Goal: Transaction & Acquisition: Purchase product/service

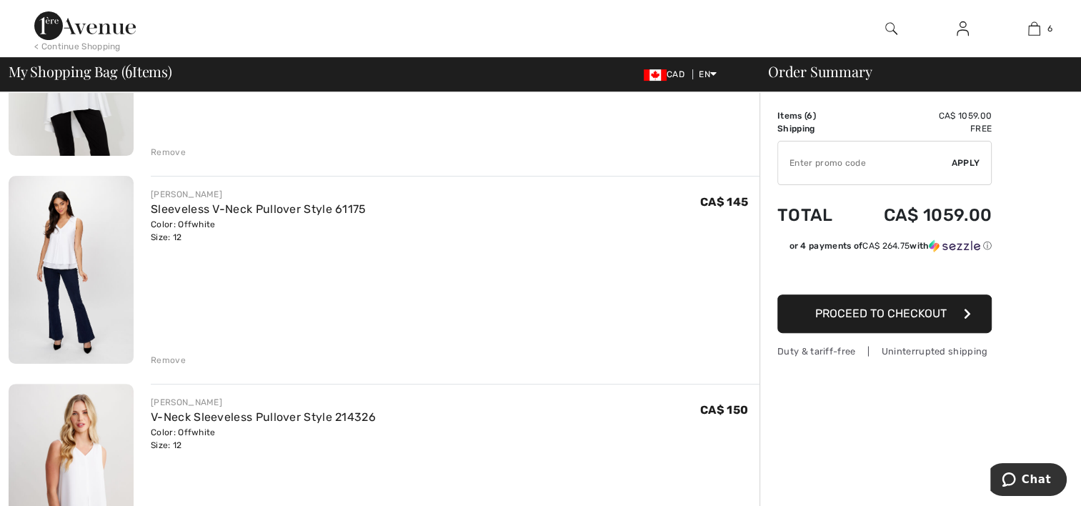
scroll to position [429, 0]
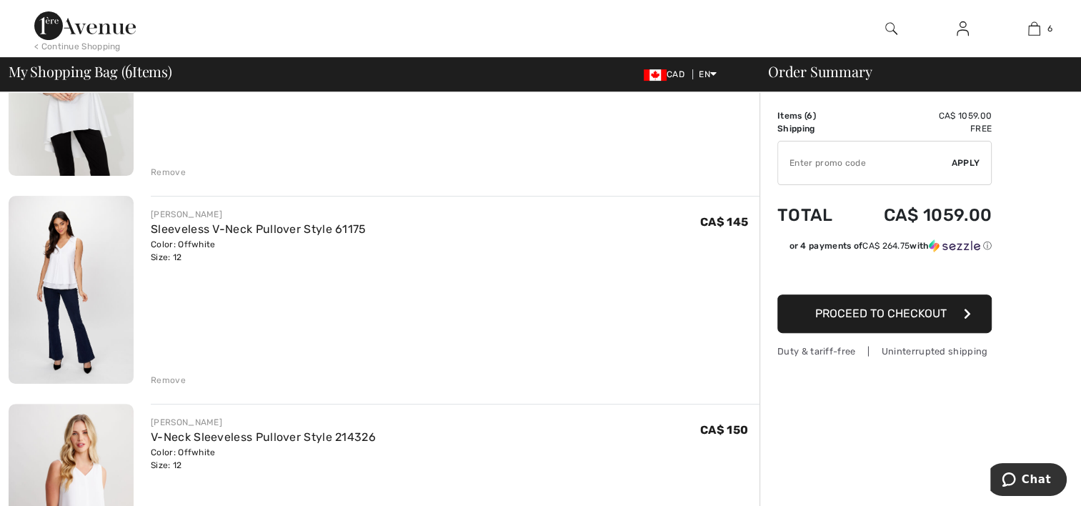
click at [66, 245] on img at bounding box center [71, 290] width 125 height 188
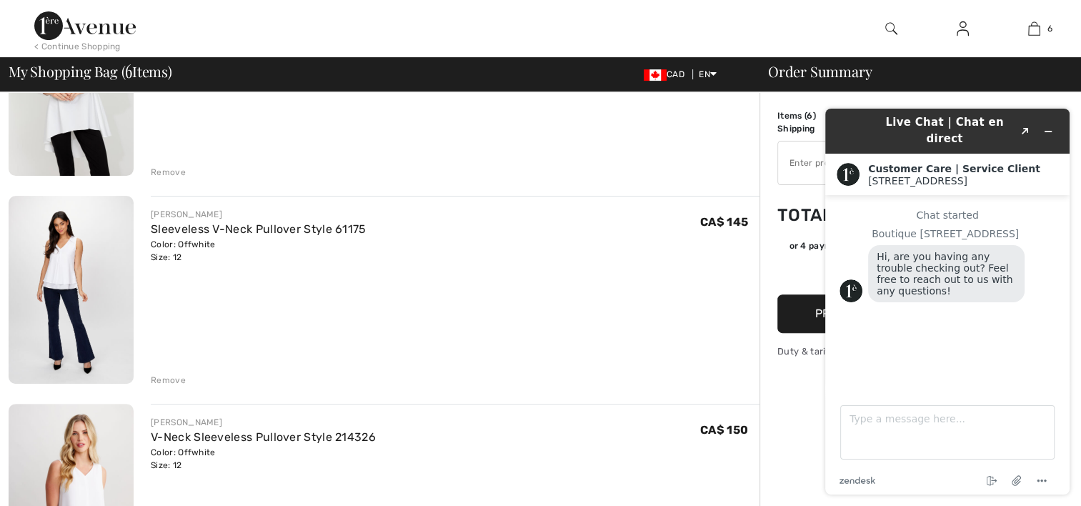
click at [686, 275] on div "FRANK LYMAN Sleeveless V-Neck Pullover Style 61175 Color: Offwhite Size: 12 Fin…" at bounding box center [455, 291] width 609 height 191
click at [1051, 131] on icon "Minimize widget" at bounding box center [1048, 131] width 6 height 0
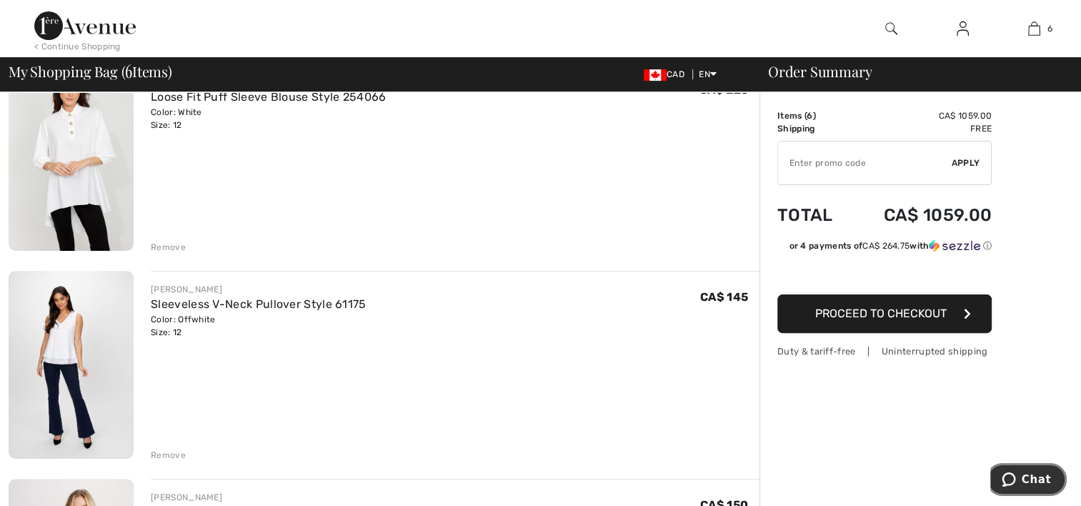
scroll to position [429, 0]
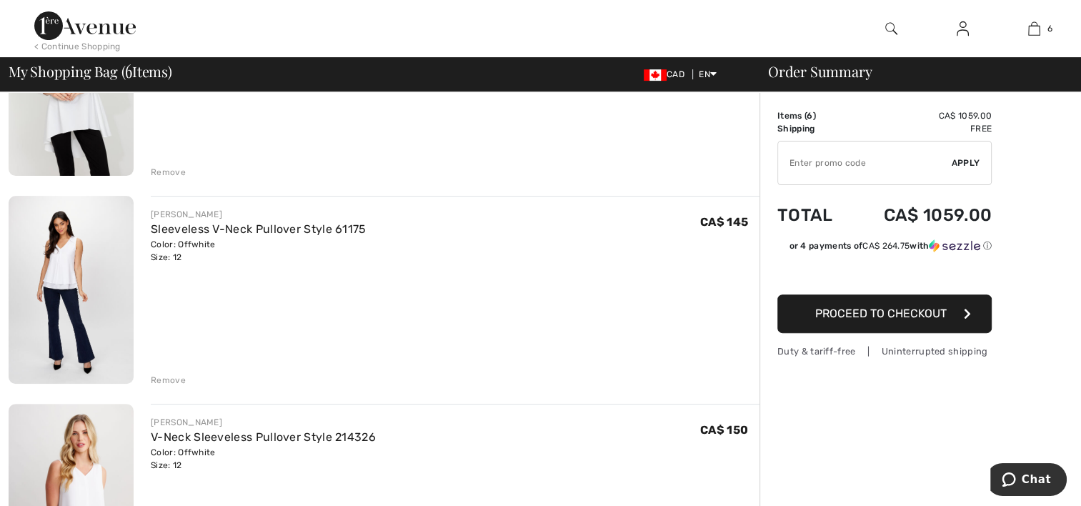
click at [60, 248] on img at bounding box center [71, 290] width 125 height 188
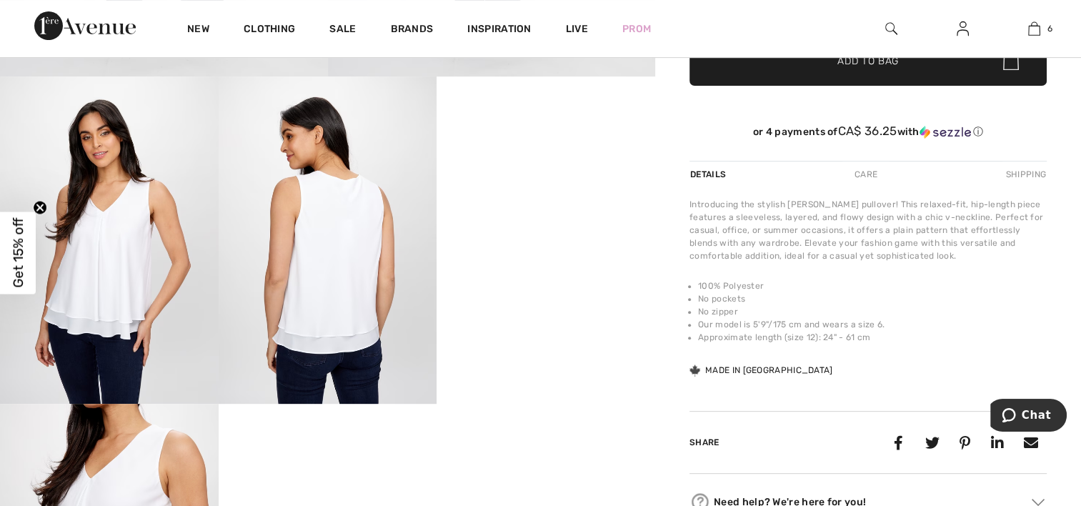
scroll to position [429, 0]
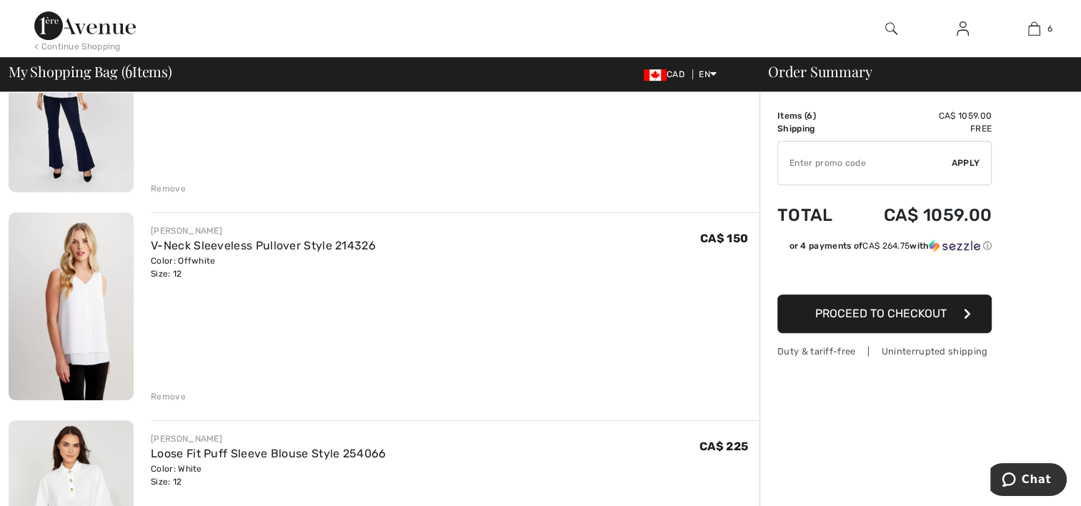
scroll to position [643, 0]
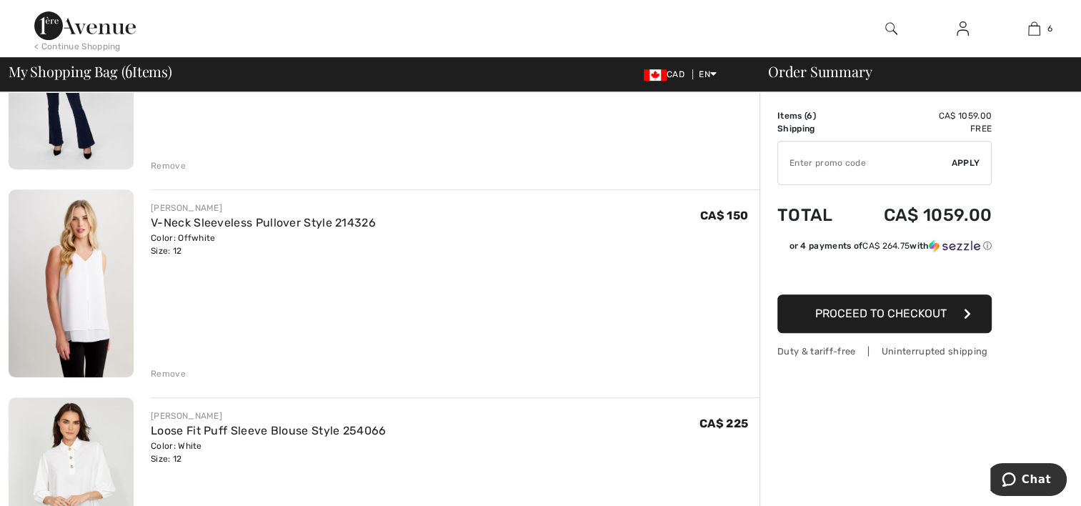
click at [76, 277] on img at bounding box center [71, 283] width 125 height 188
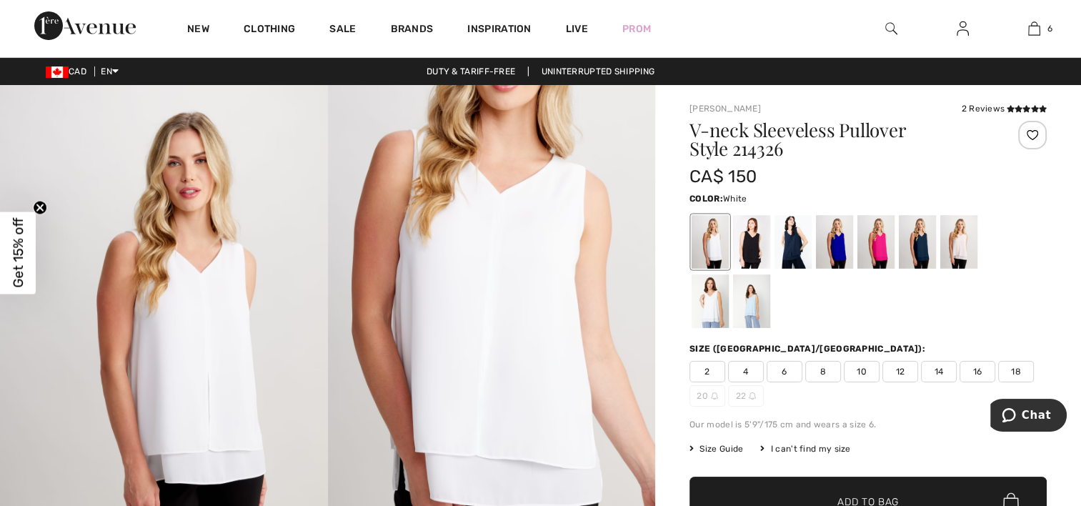
click at [715, 311] on div at bounding box center [710, 301] width 37 height 54
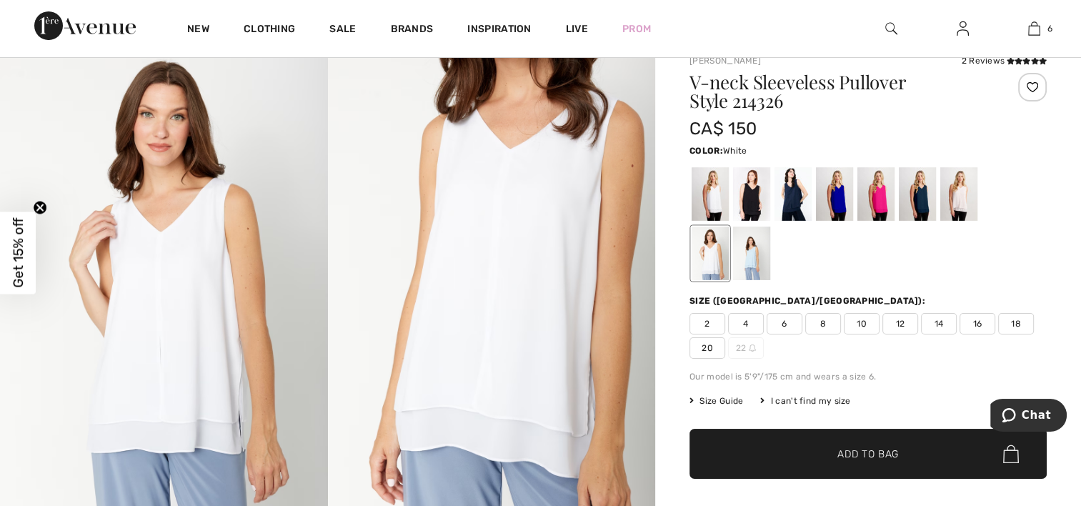
scroll to position [143, 0]
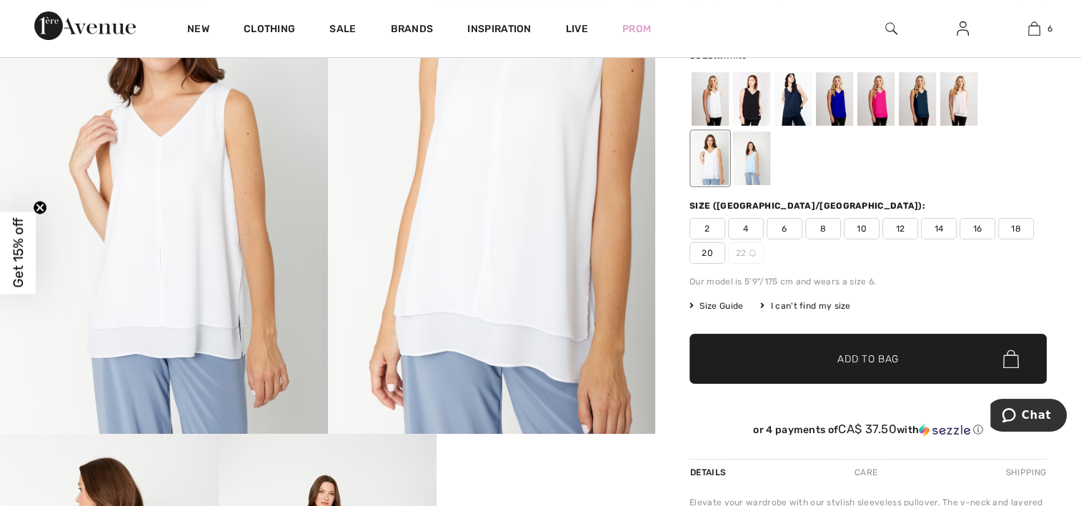
click at [901, 227] on span "12" at bounding box center [901, 228] width 36 height 21
click at [877, 352] on span "Add to Bag" at bounding box center [868, 359] width 61 height 15
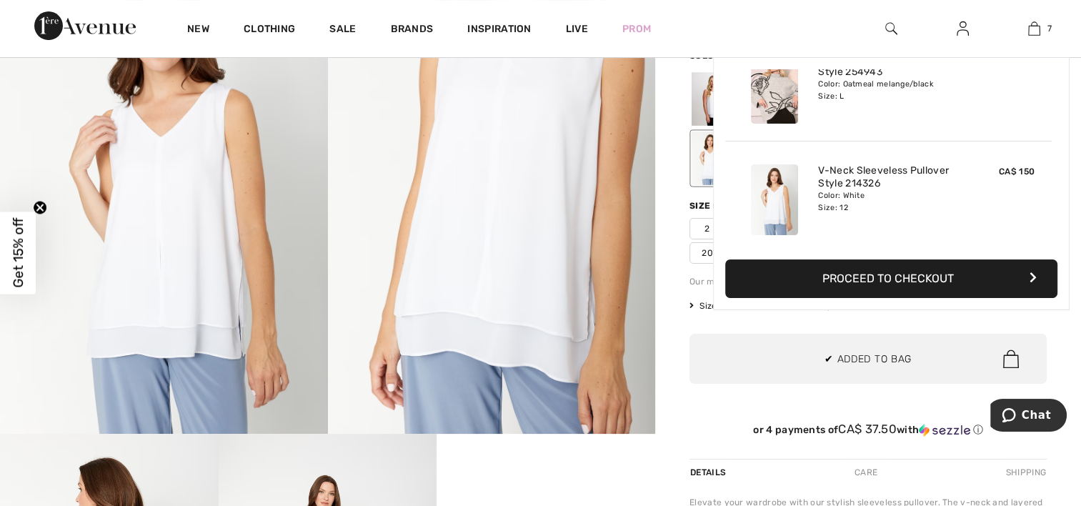
scroll to position [600, 0]
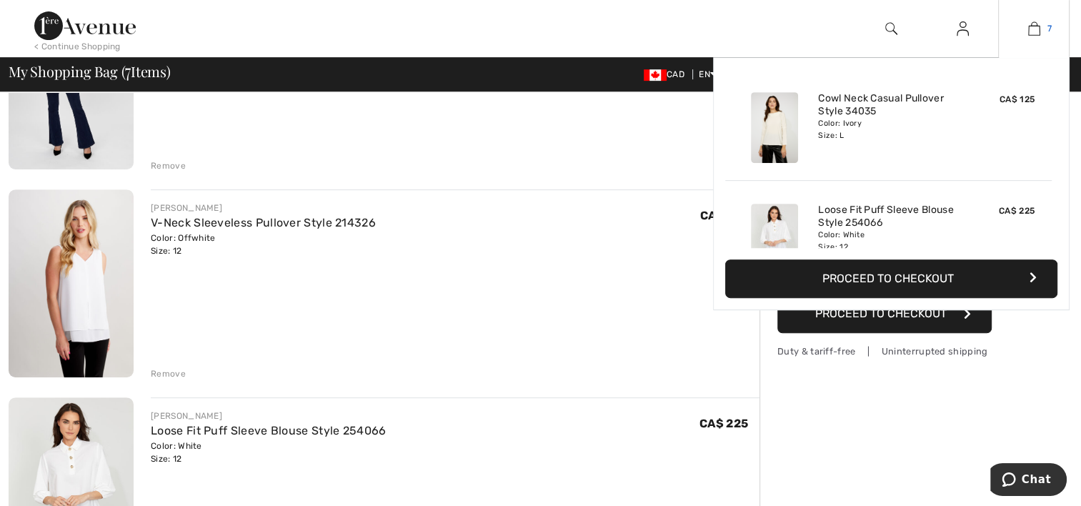
click at [1032, 27] on img at bounding box center [1034, 28] width 12 height 17
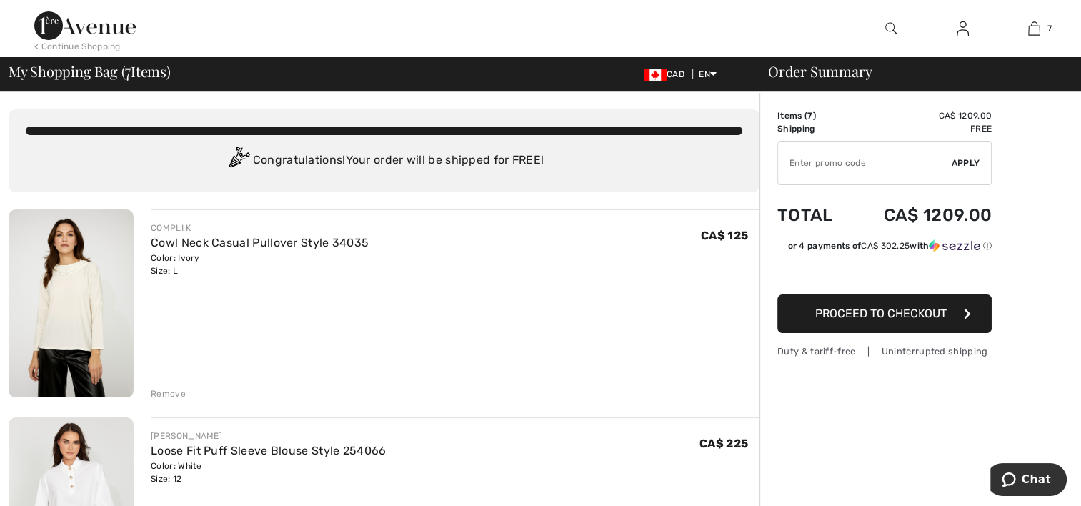
click at [61, 285] on img at bounding box center [71, 303] width 125 height 188
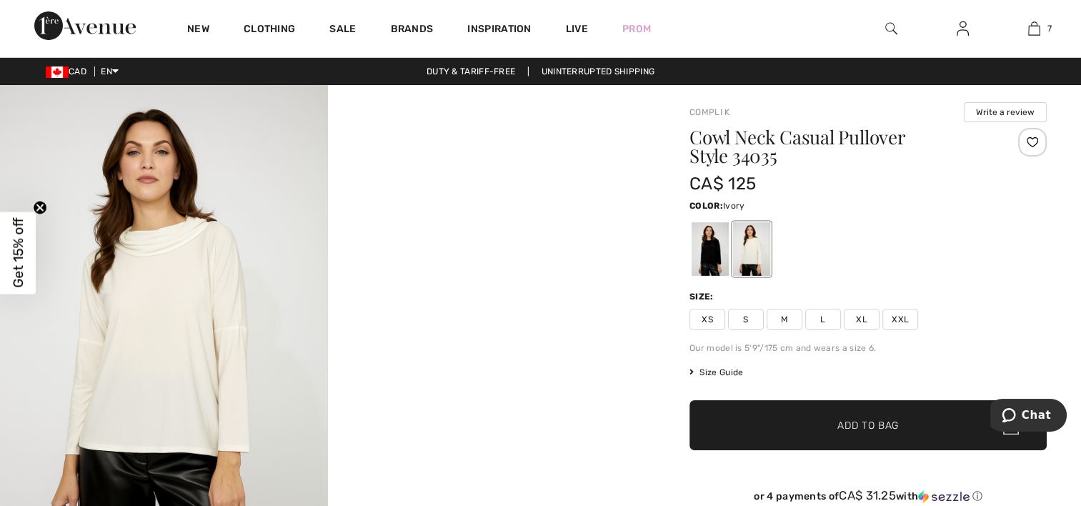
scroll to position [71, 0]
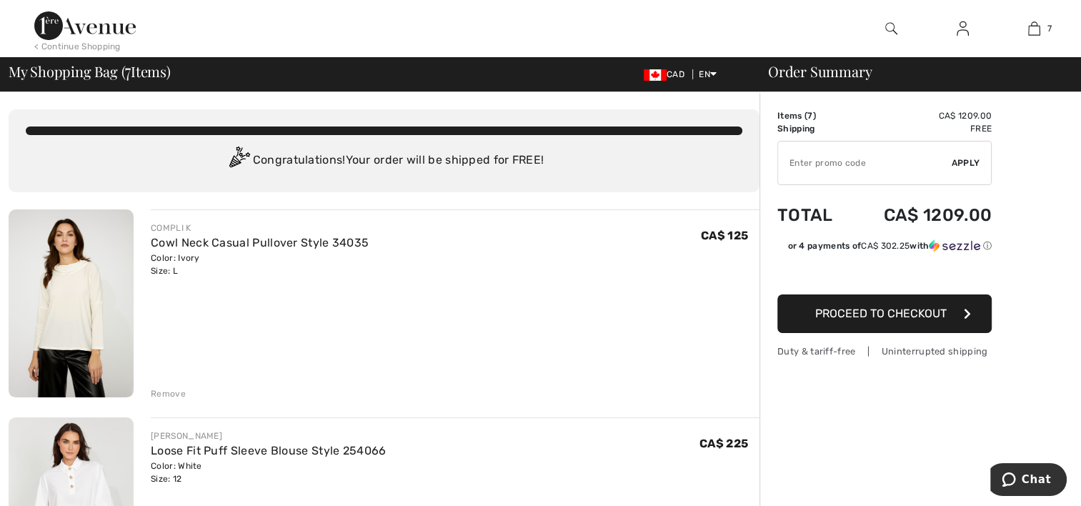
click at [167, 393] on div "Remove" at bounding box center [168, 393] width 35 height 13
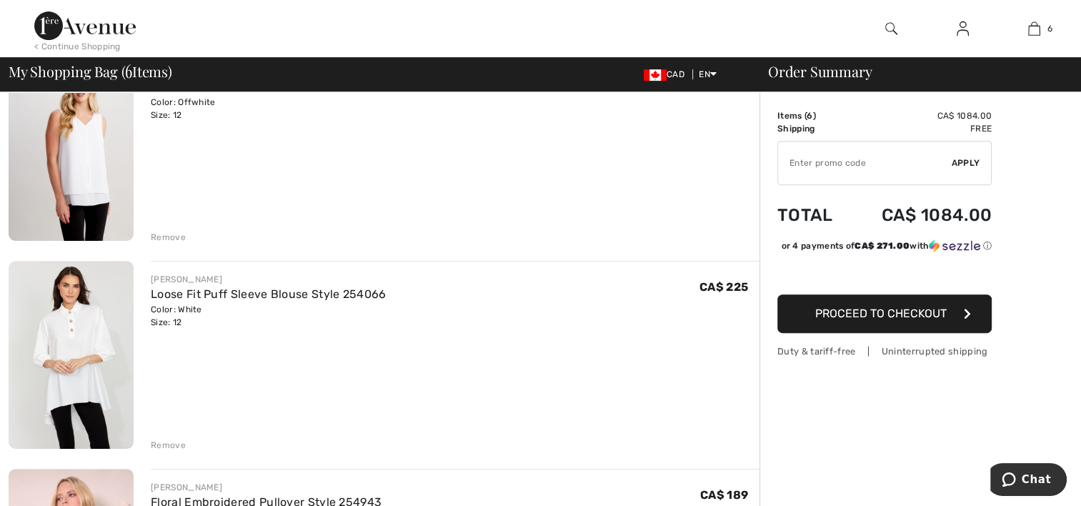
scroll to position [643, 0]
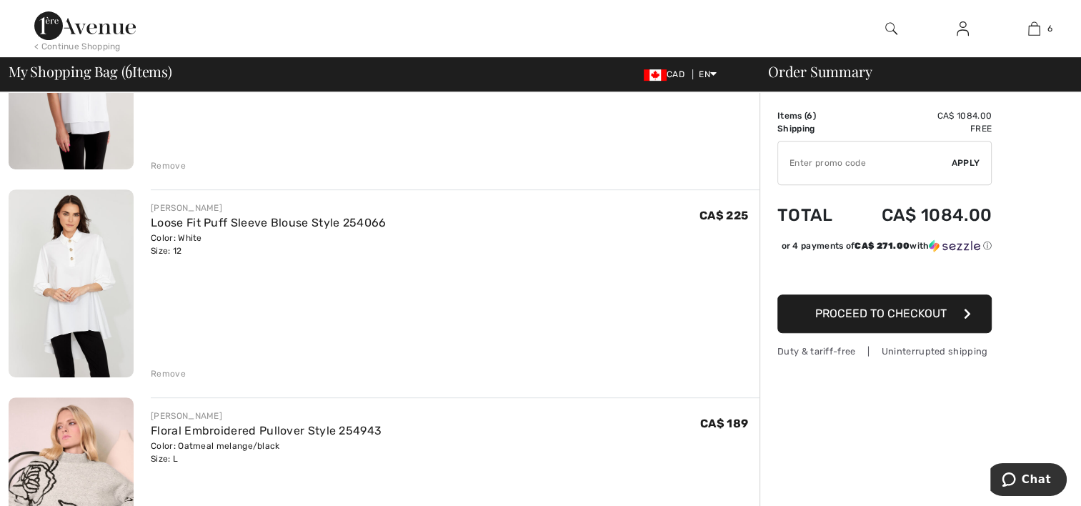
click at [172, 373] on div "Remove" at bounding box center [168, 373] width 35 height 13
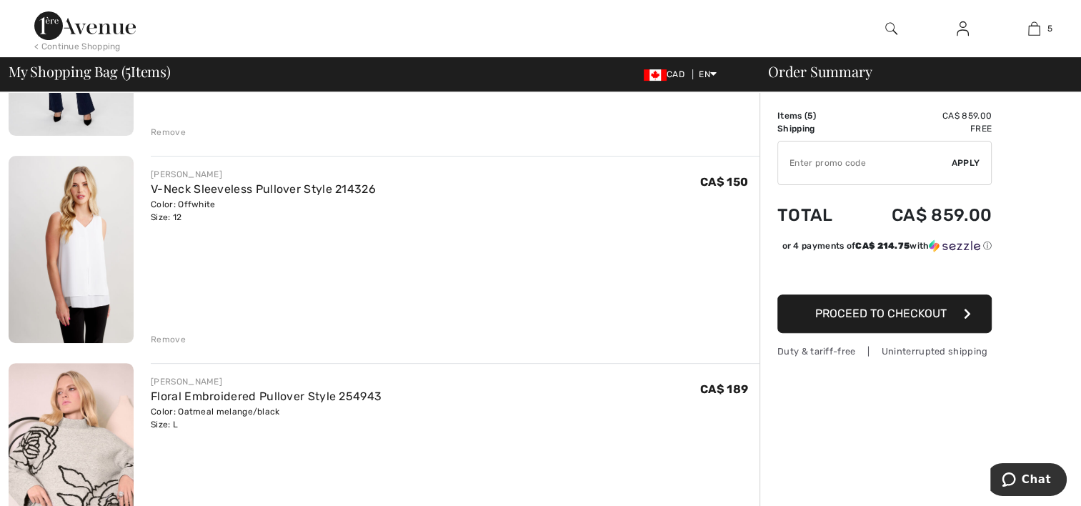
scroll to position [500, 0]
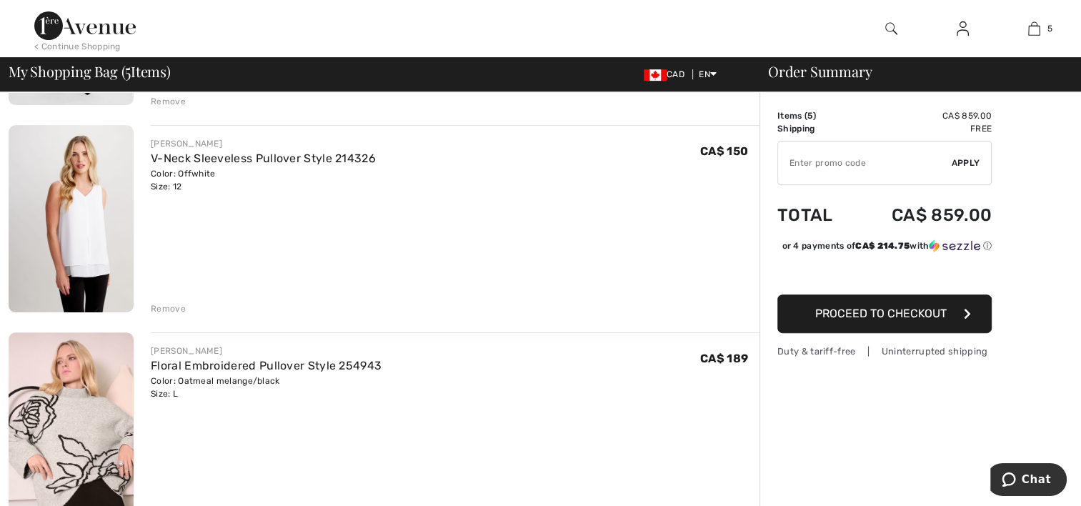
click at [167, 307] on div "Remove" at bounding box center [168, 308] width 35 height 13
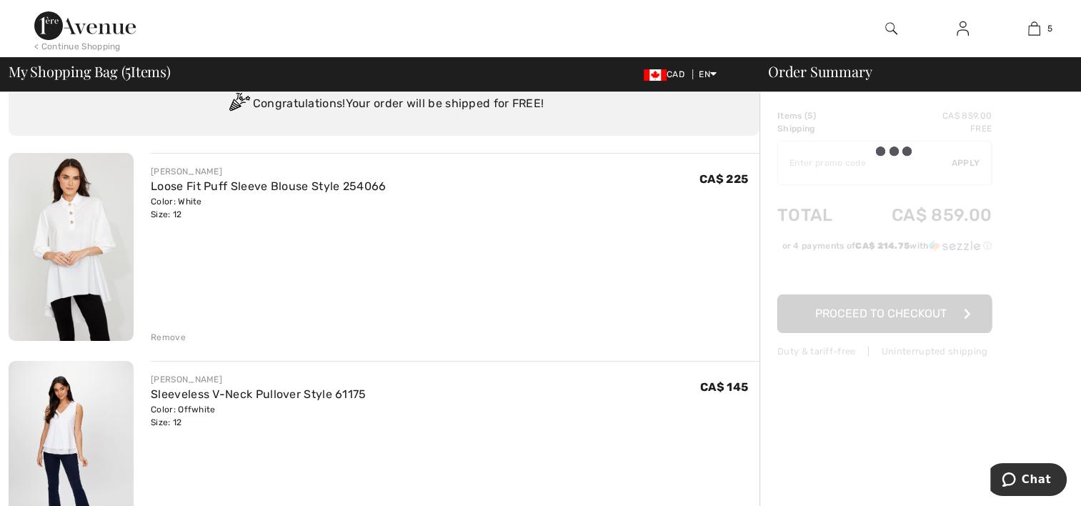
scroll to position [0, 0]
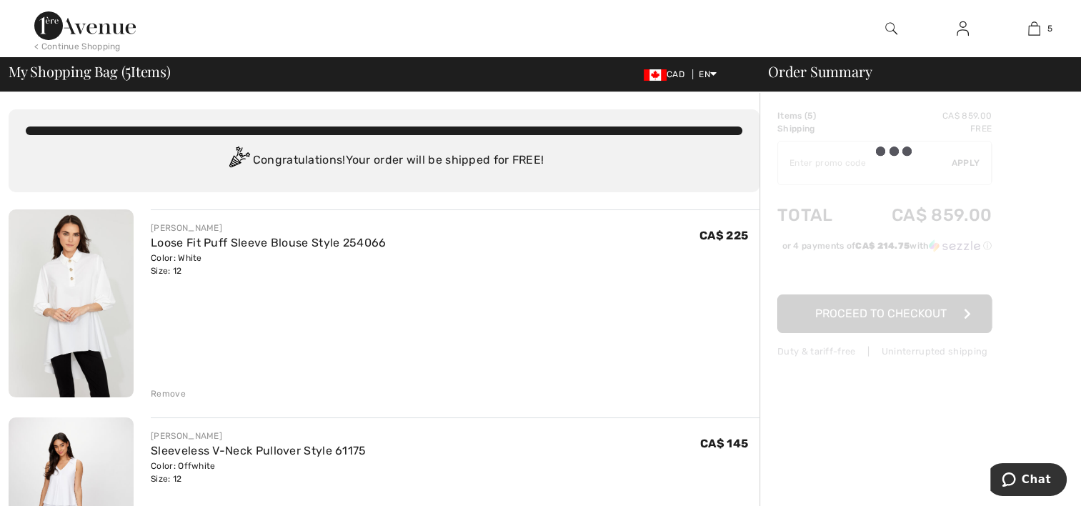
click at [223, 285] on div "JOSEPH RIBKOFF Loose Fit Puff Sleeve Blouse Style 254066 Color: White Size: 12 …" at bounding box center [455, 304] width 609 height 191
click at [655, 257] on div "JOSEPH RIBKOFF Loose Fit Puff Sleeve Blouse Style 254066 Color: White Size: 12 …" at bounding box center [455, 250] width 609 height 56
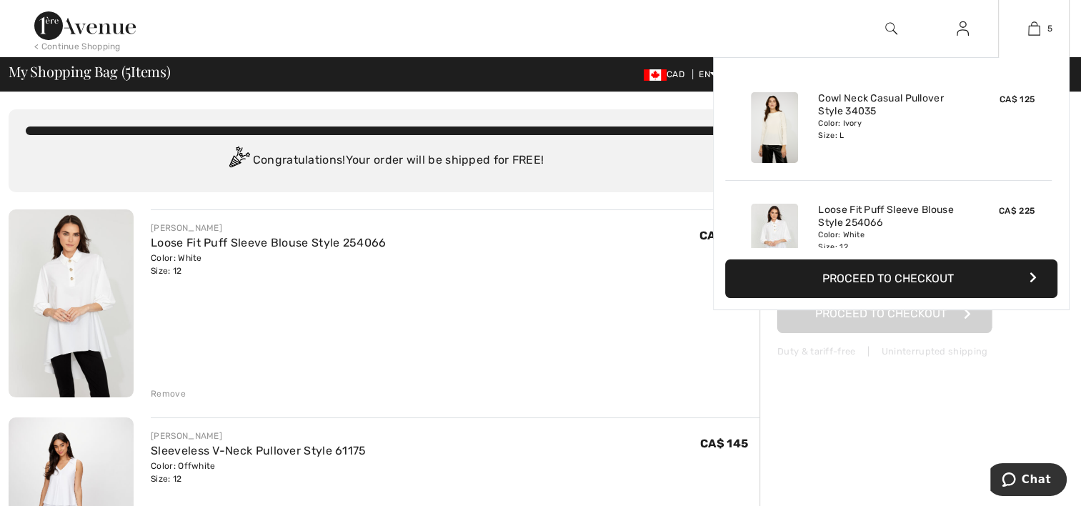
click at [900, 274] on button "Proceed to Checkout" at bounding box center [891, 278] width 332 height 39
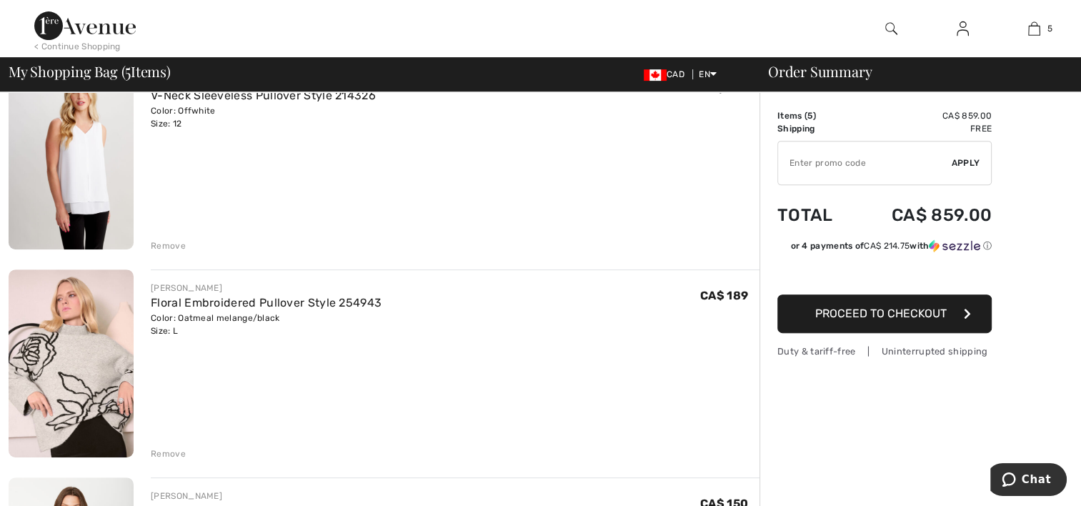
scroll to position [572, 0]
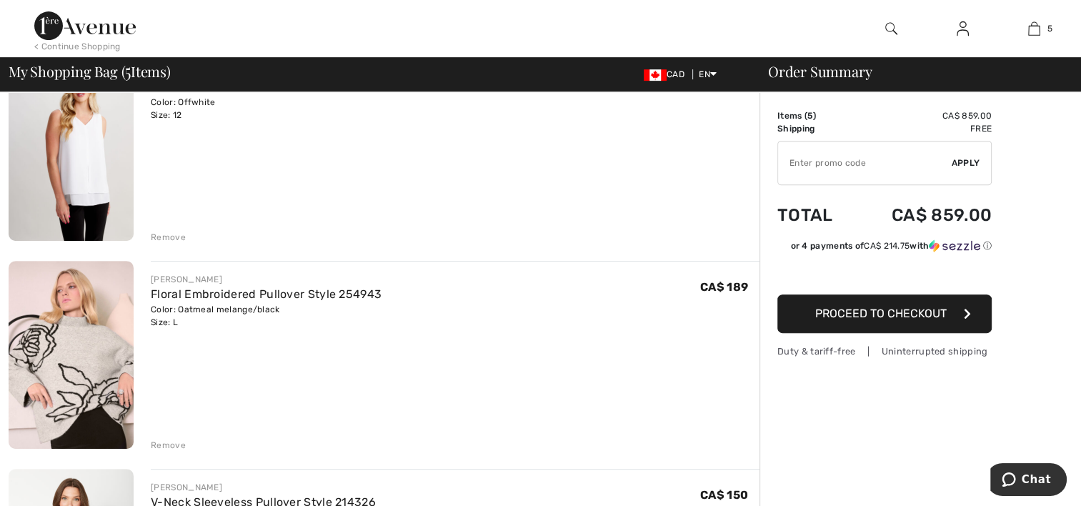
click at [172, 234] on div "Remove" at bounding box center [168, 237] width 35 height 13
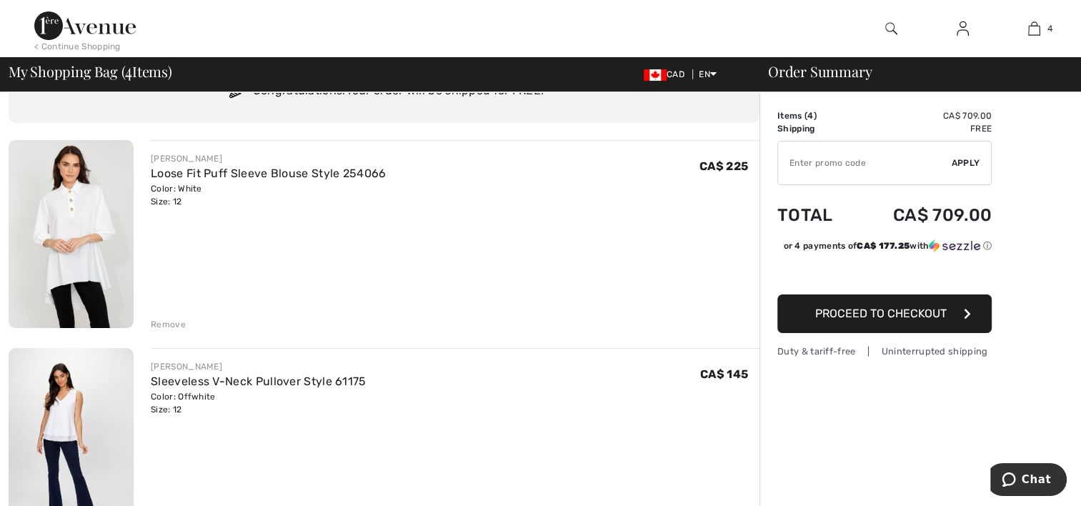
scroll to position [0, 0]
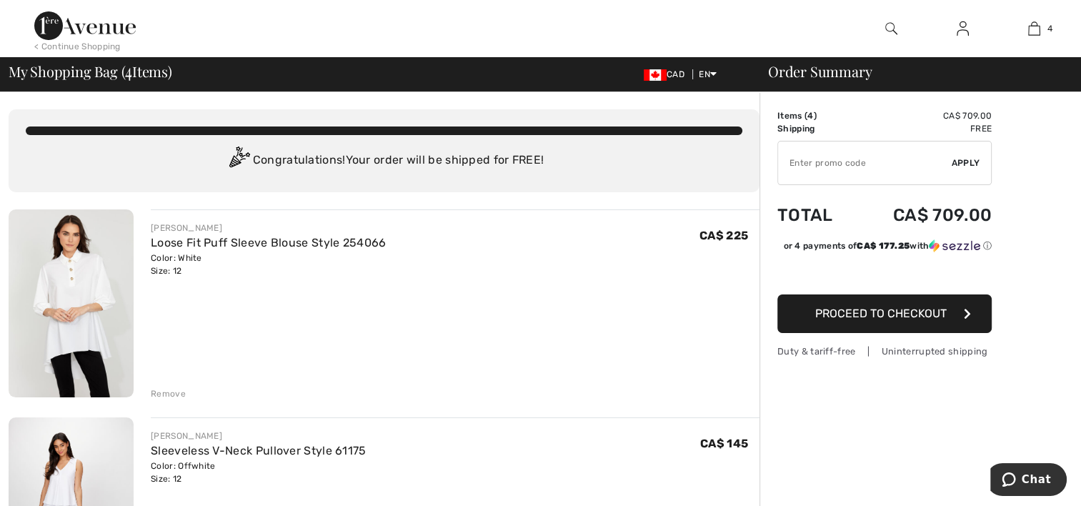
click at [83, 279] on img at bounding box center [71, 303] width 125 height 188
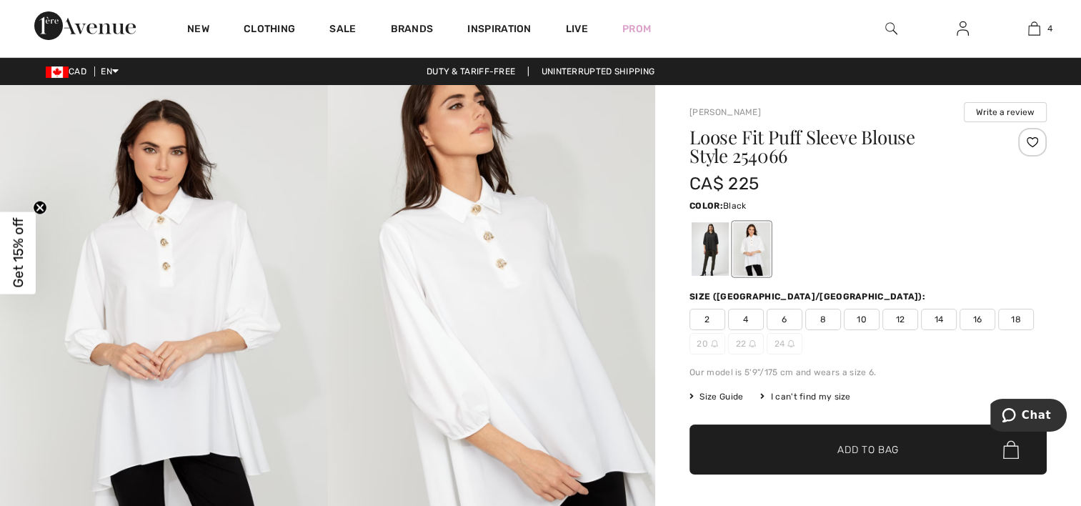
click at [717, 254] on div at bounding box center [710, 249] width 37 height 54
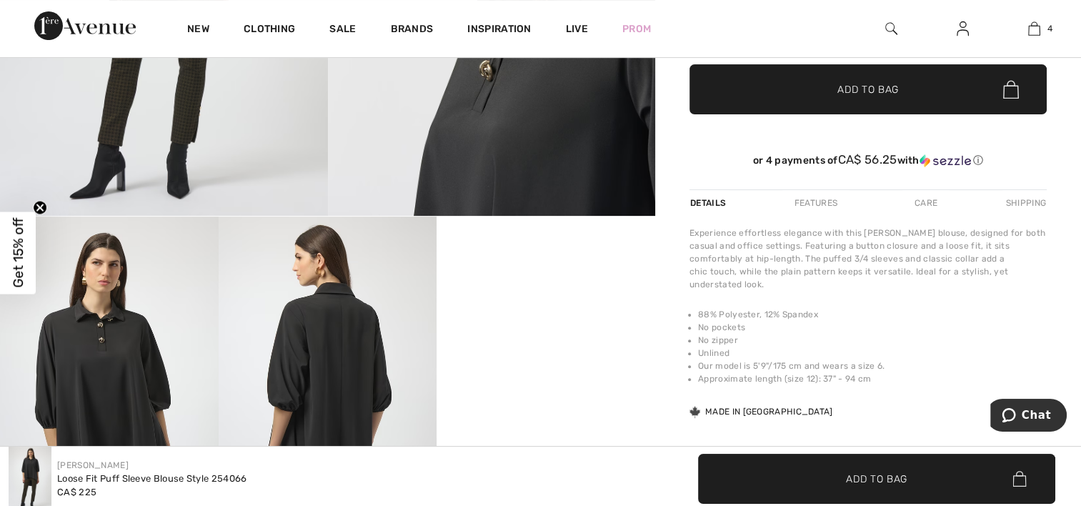
scroll to position [357, 0]
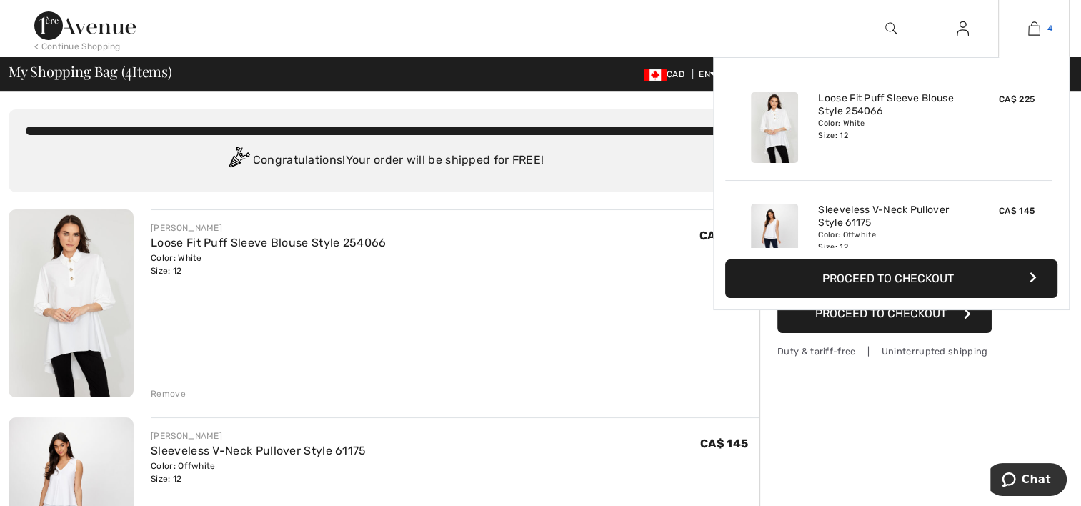
click at [1042, 21] on link "4" at bounding box center [1034, 28] width 70 height 17
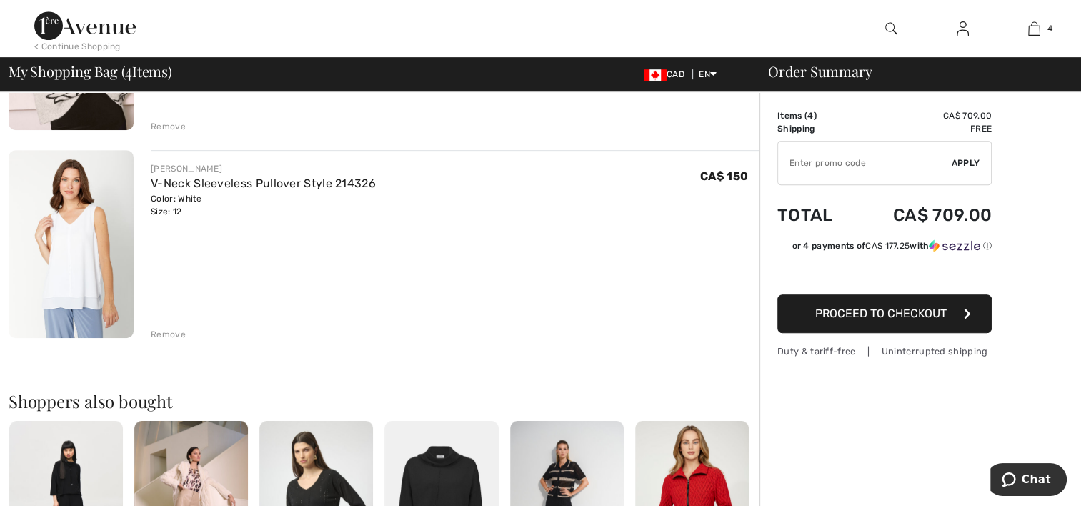
scroll to position [715, 0]
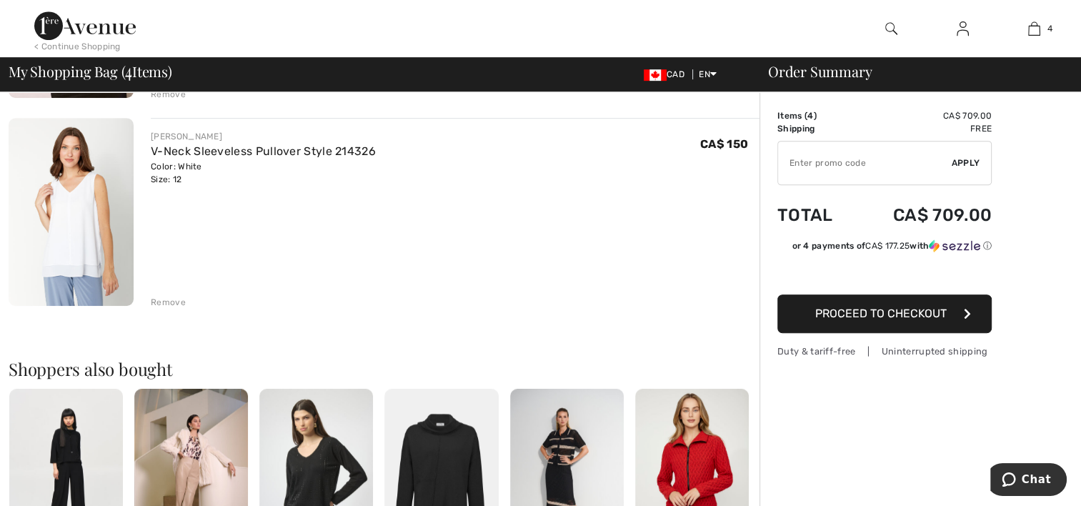
click at [164, 299] on div "Remove" at bounding box center [168, 302] width 35 height 13
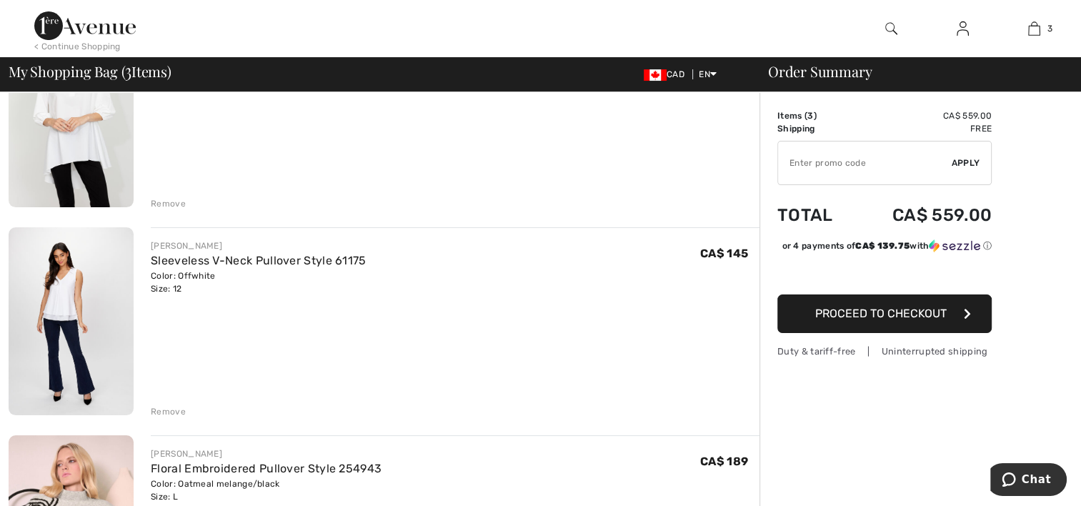
scroll to position [286, 0]
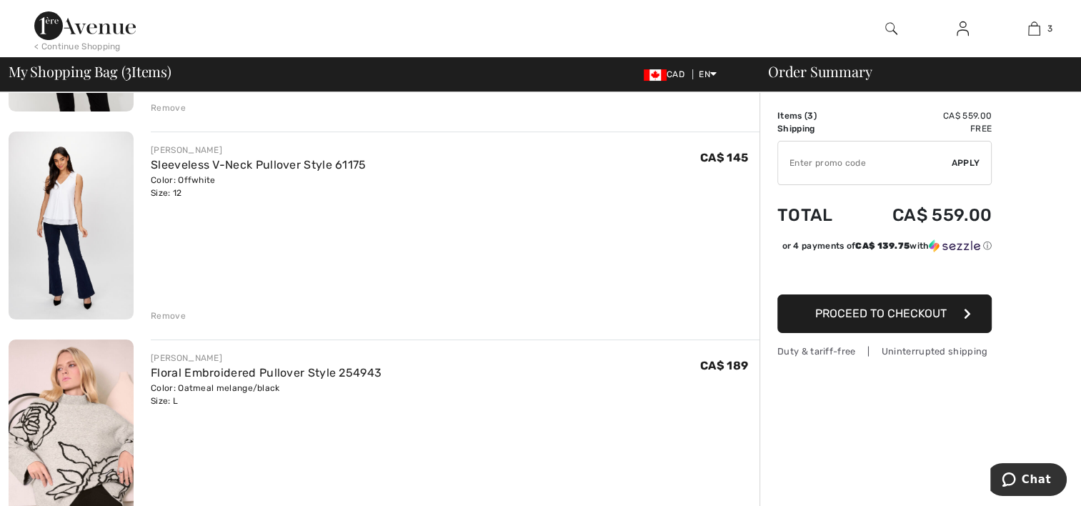
click at [171, 314] on div "Remove" at bounding box center [168, 315] width 35 height 13
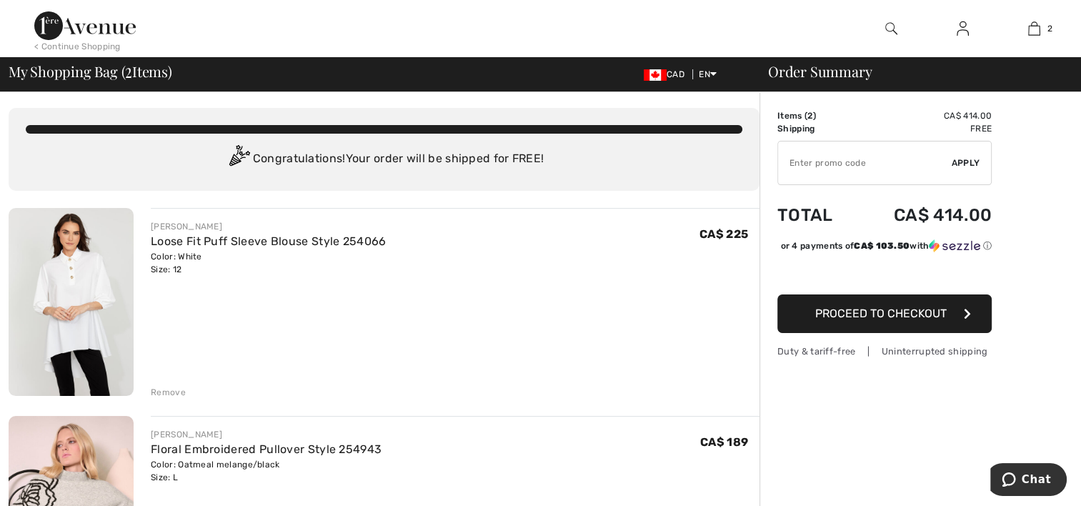
scroll to position [0, 0]
click at [810, 166] on input "TEXT" at bounding box center [865, 162] width 174 height 43
type input "GC005018674"
click at [968, 160] on span "Apply" at bounding box center [966, 162] width 29 height 13
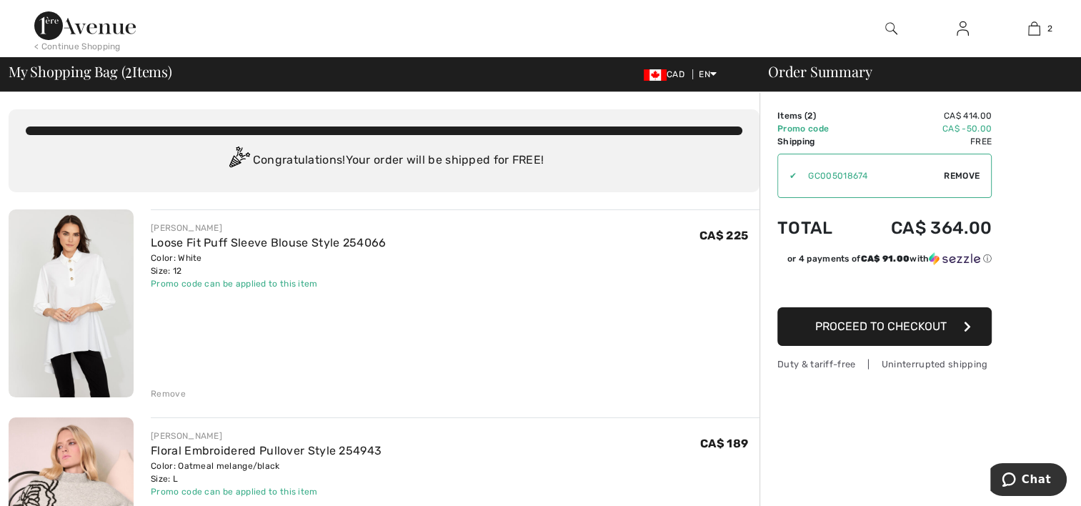
click at [963, 27] on img at bounding box center [963, 28] width 12 height 17
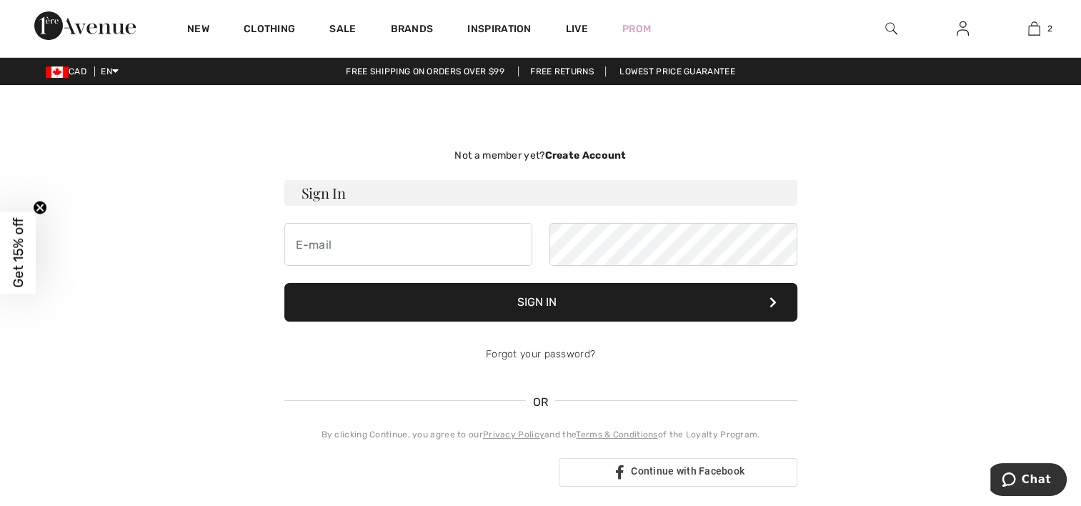
type input "[PERSON_NAME][EMAIL_ADDRESS][DOMAIN_NAME]"
click at [549, 301] on button "Sign In" at bounding box center [540, 302] width 513 height 39
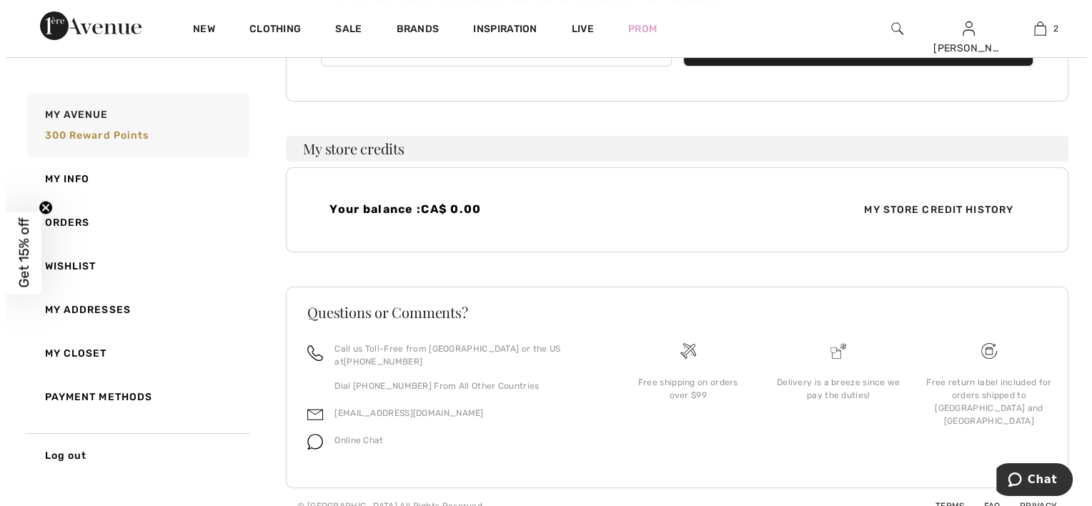
scroll to position [302, 0]
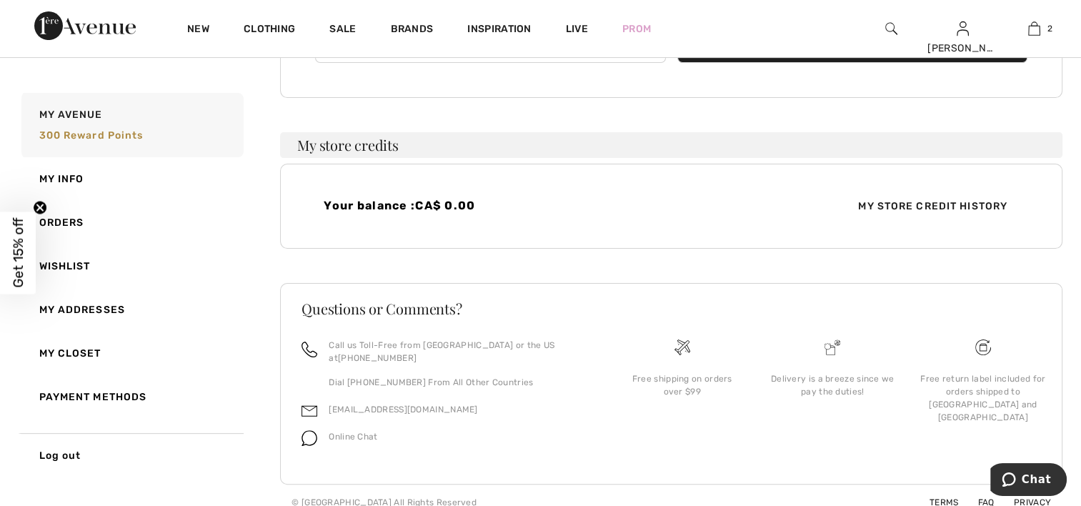
click at [940, 202] on span "My Store Credit History" at bounding box center [933, 206] width 172 height 15
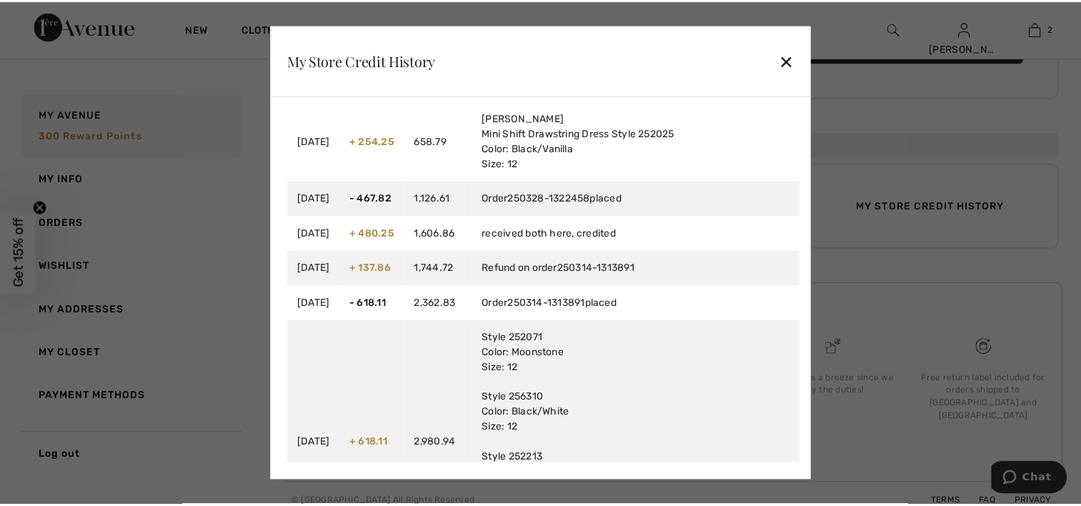
scroll to position [0, 0]
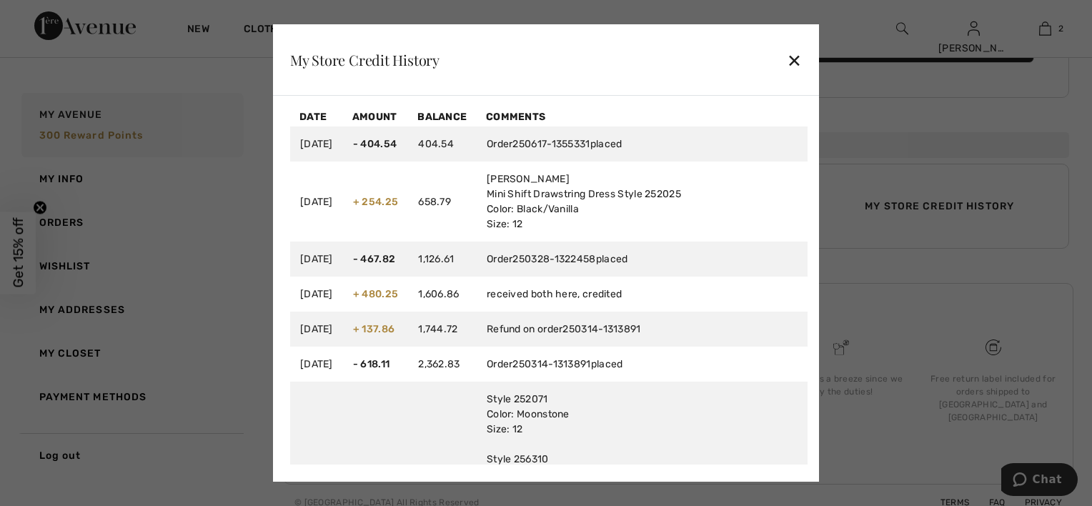
click at [792, 59] on div "✕" at bounding box center [794, 60] width 15 height 30
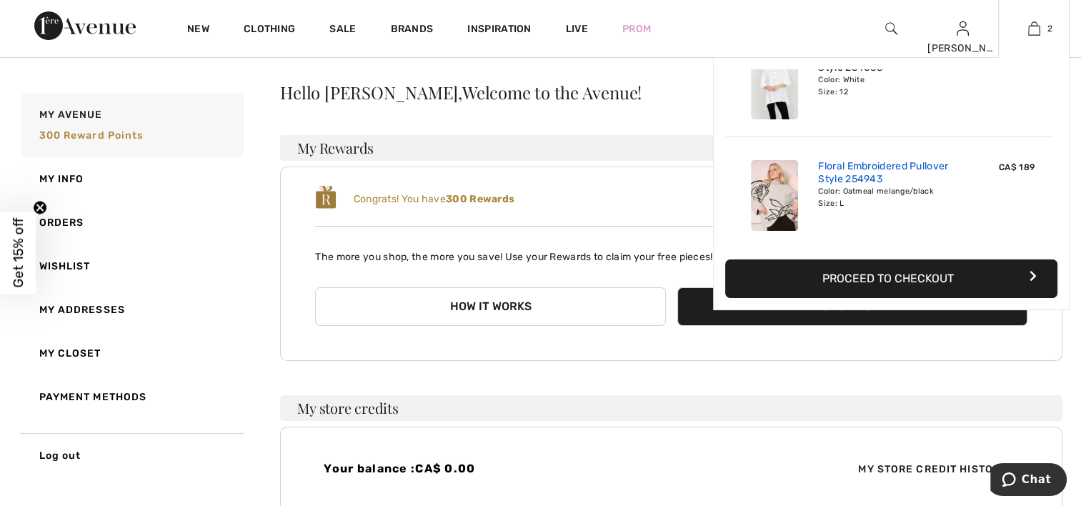
scroll to position [143, 0]
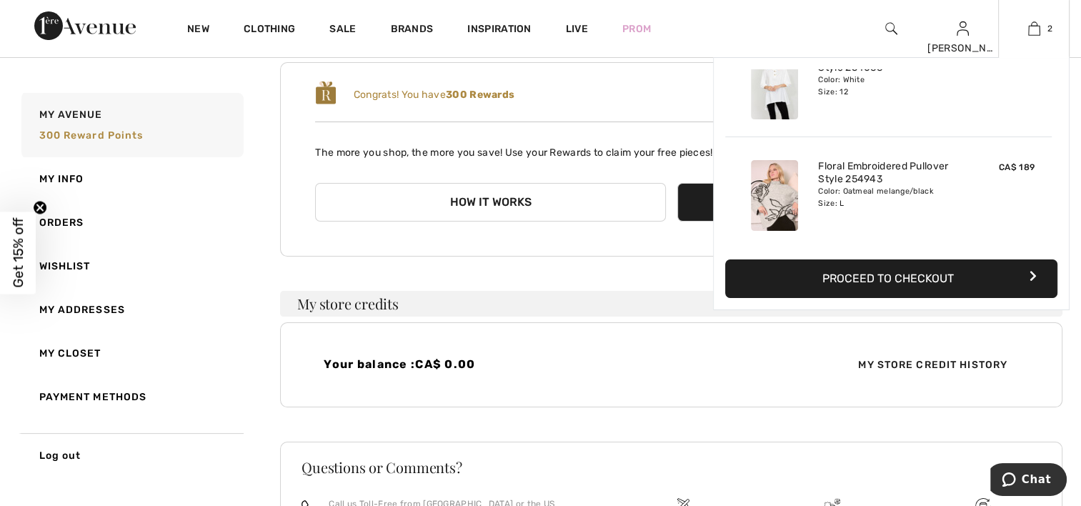
click at [890, 277] on button "Proceed to Checkout" at bounding box center [891, 278] width 332 height 39
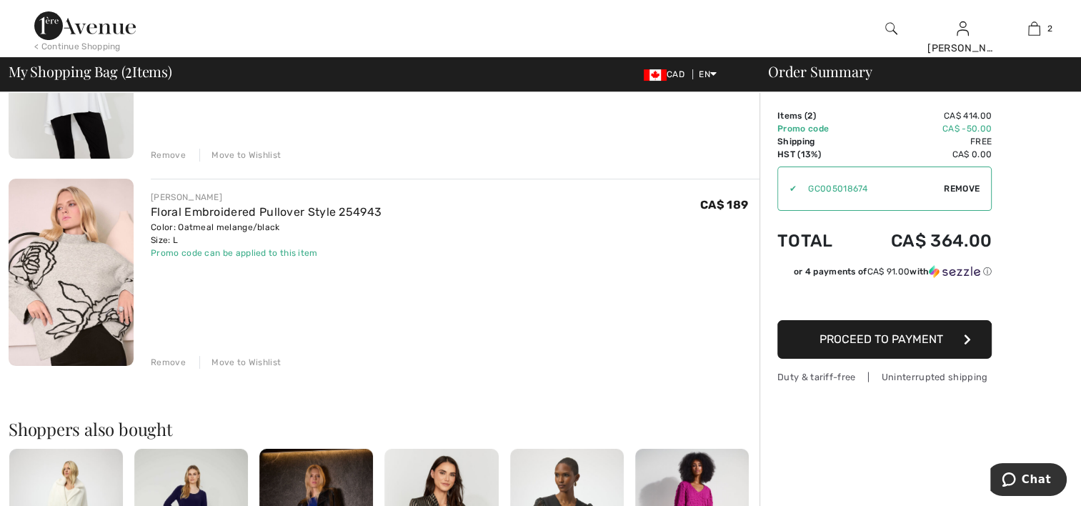
scroll to position [214, 0]
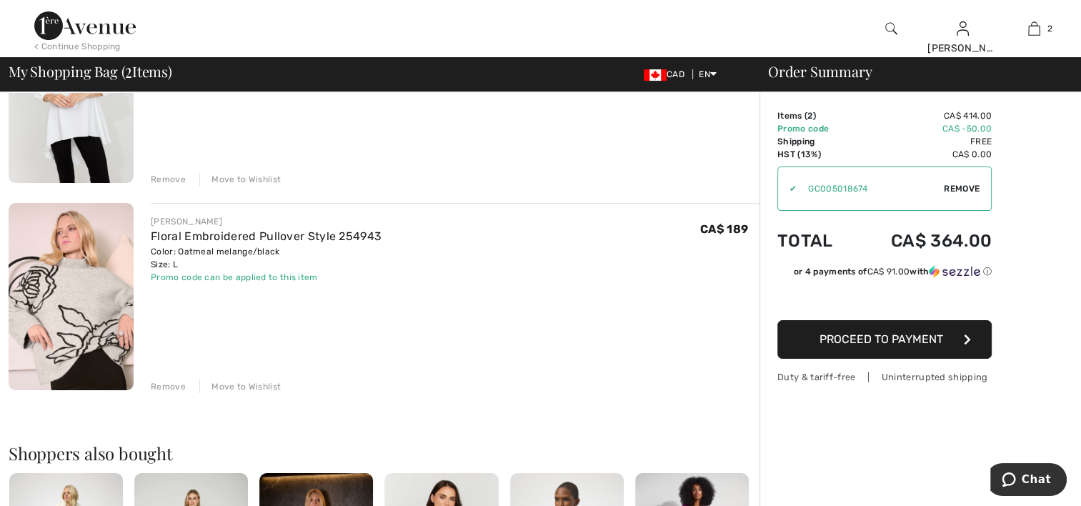
click at [878, 337] on span "Proceed to Payment" at bounding box center [882, 339] width 124 height 14
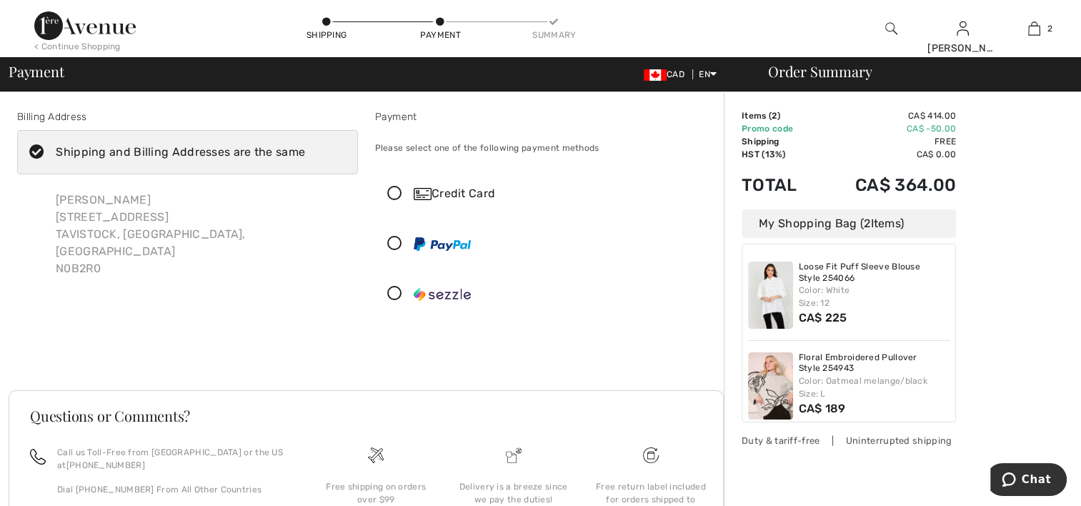
click at [393, 192] on icon at bounding box center [395, 194] width 38 height 15
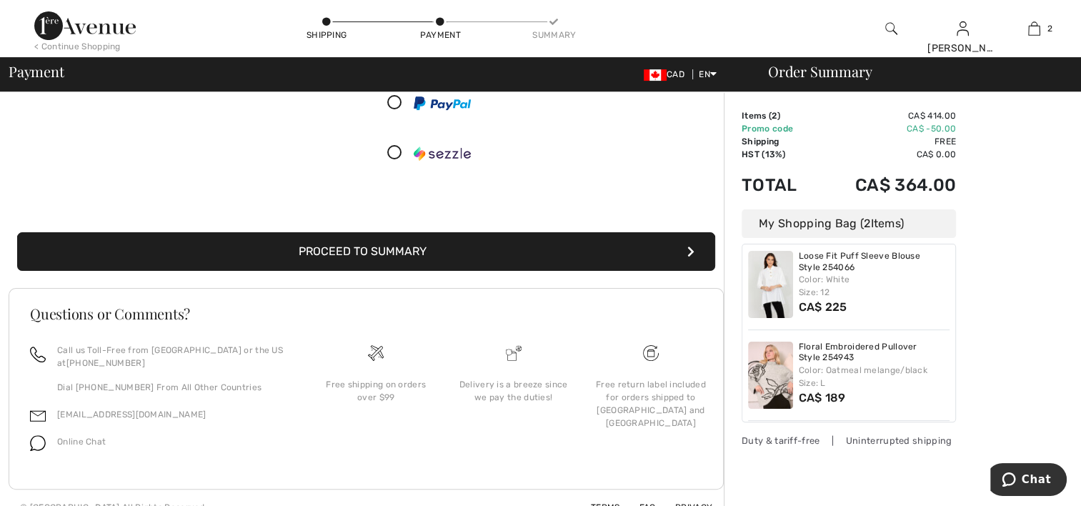
scroll to position [343, 0]
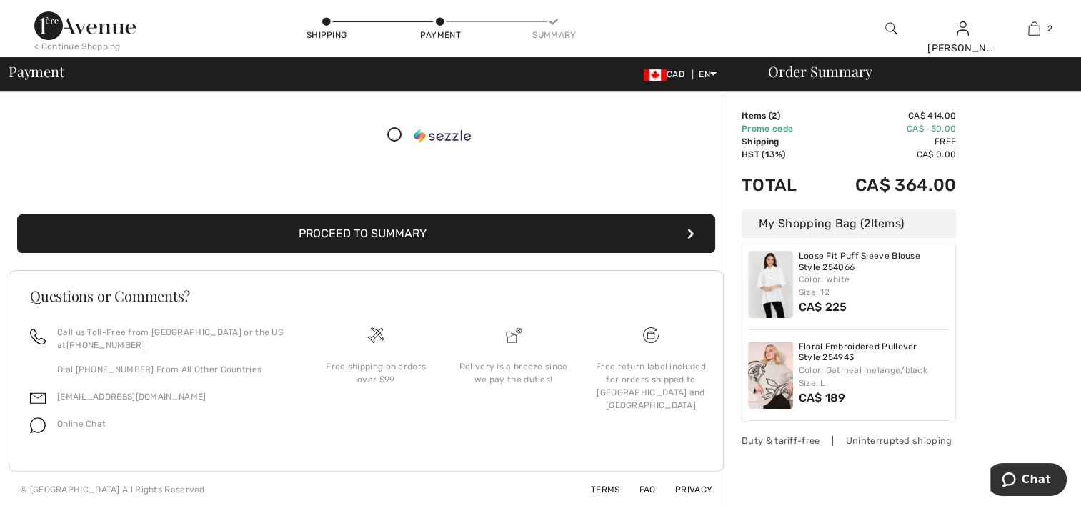
click at [374, 227] on button "Proceed to Summary" at bounding box center [366, 233] width 698 height 39
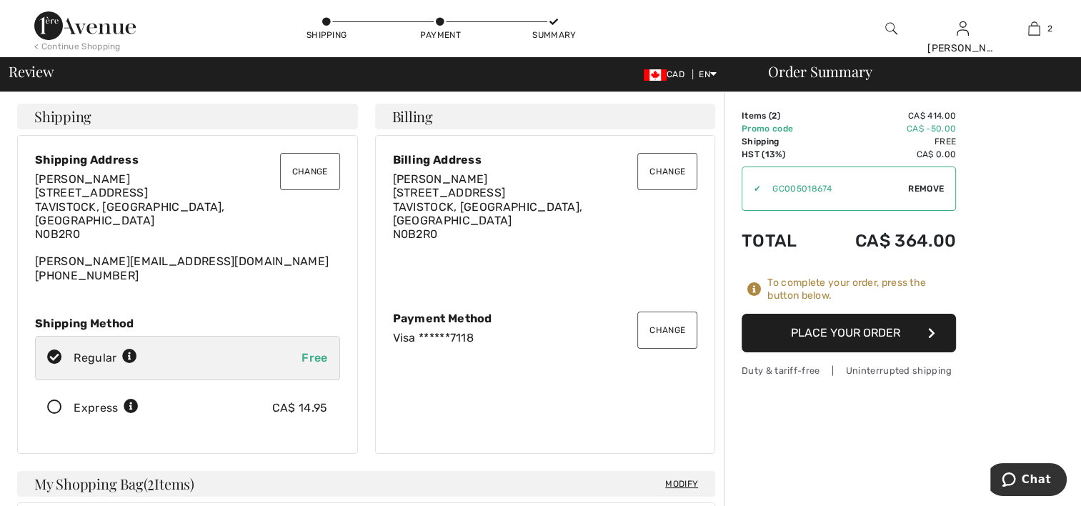
click at [844, 329] on button "Place Your Order" at bounding box center [849, 333] width 214 height 39
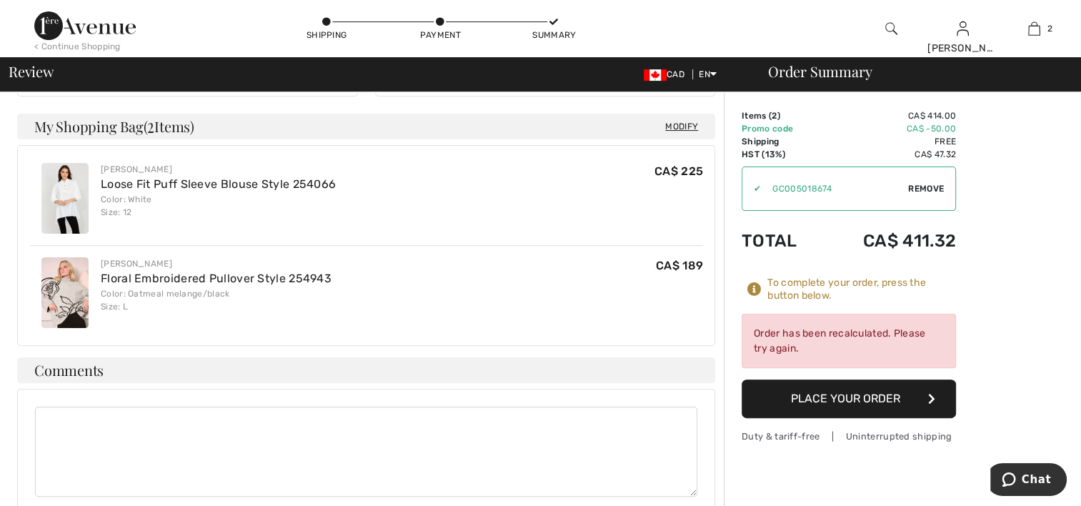
scroll to position [214, 0]
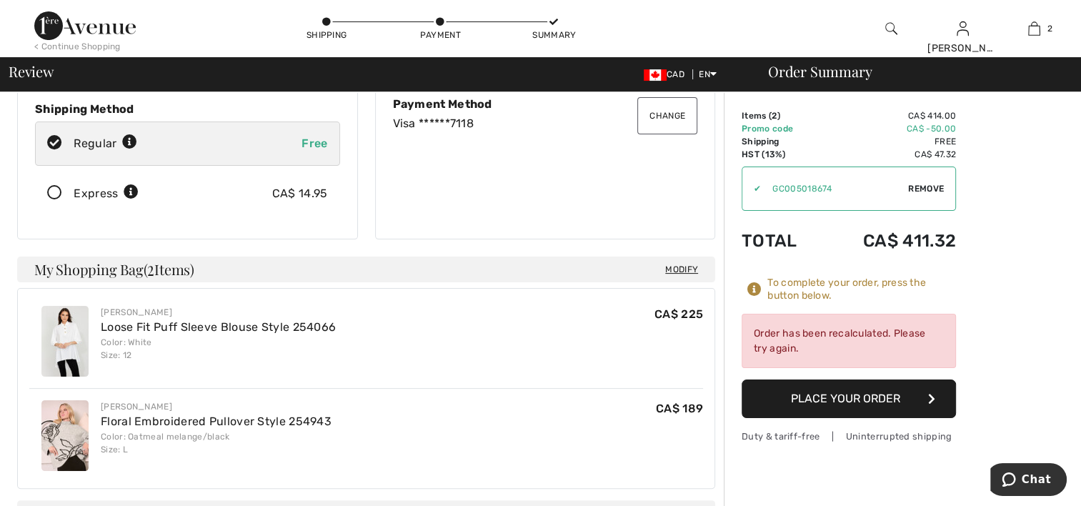
click at [828, 397] on button "Place Your Order" at bounding box center [849, 398] width 214 height 39
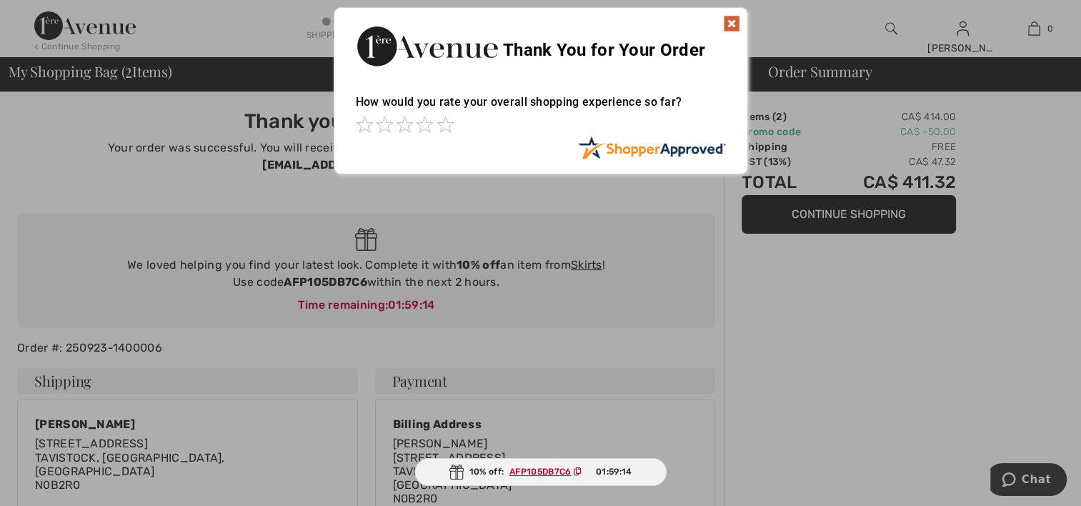
click at [550, 470] on ins "AFP105DB7C6" at bounding box center [540, 472] width 61 height 10
click at [520, 469] on ins "AFP105DB7C6" at bounding box center [539, 472] width 61 height 10
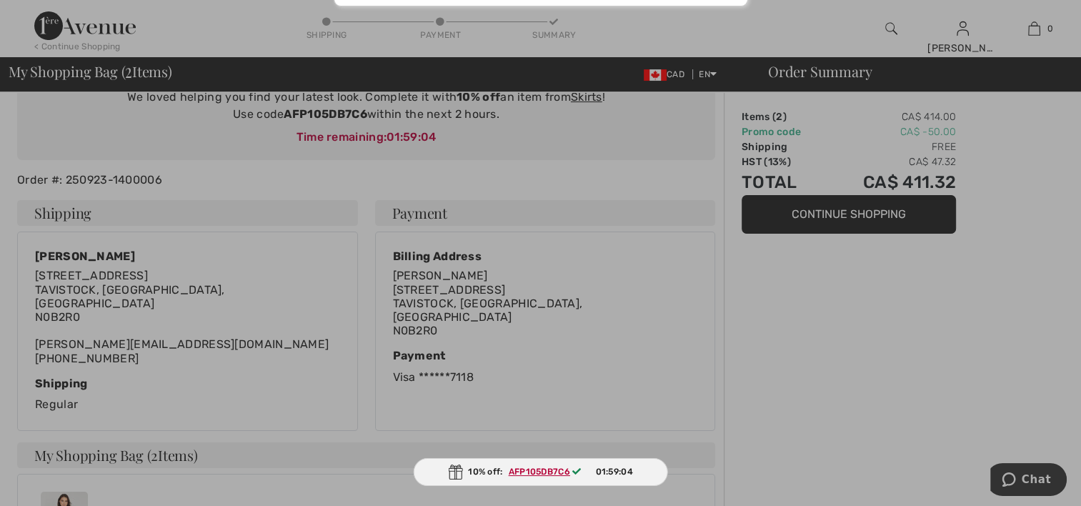
scroll to position [71, 0]
